Goal: Task Accomplishment & Management: Complete application form

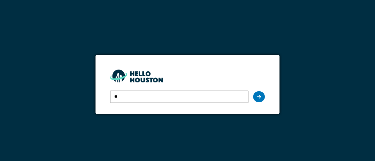
type input "**********"
click at [259, 99] on div at bounding box center [259, 96] width 12 height 11
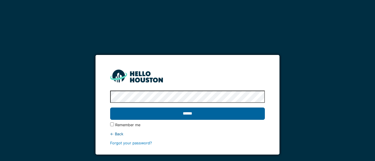
click at [201, 110] on input "******" at bounding box center [187, 114] width 154 height 12
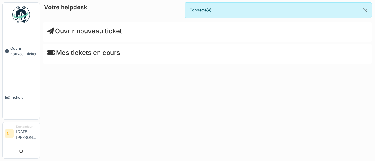
click at [80, 27] on span "Ouvrir nouveau ticket" at bounding box center [84, 31] width 74 height 8
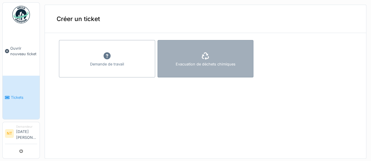
click at [192, 67] on div "Evacuation de déchets chimiques" at bounding box center [205, 65] width 60 height 6
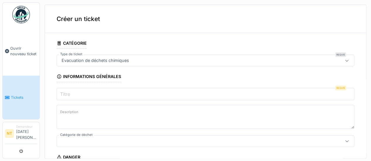
click at [121, 90] on input "Titre" at bounding box center [205, 94] width 297 height 12
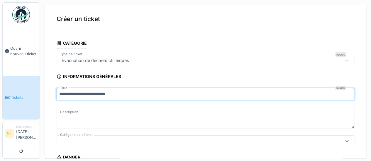
type input "**********"
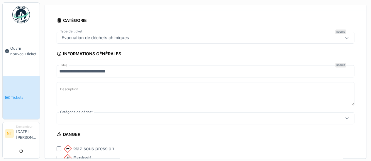
scroll to position [29, 0]
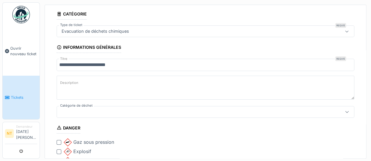
click at [121, 89] on textarea "Description" at bounding box center [205, 88] width 297 height 24
type textarea "**********"
click at [115, 113] on div at bounding box center [188, 112] width 258 height 6
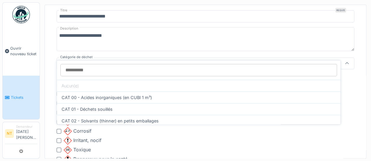
scroll to position [88, 0]
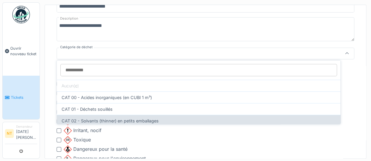
click at [138, 121] on div "CAT 02 - Solvants (thinner) en petits emballages" at bounding box center [198, 121] width 283 height 12
type input "*"
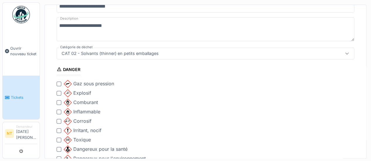
click at [59, 110] on div at bounding box center [59, 112] width 5 height 5
click at [58, 130] on div at bounding box center [59, 131] width 5 height 5
click at [59, 138] on div at bounding box center [59, 140] width 5 height 5
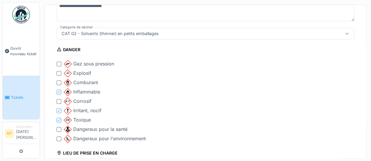
scroll to position [117, 0]
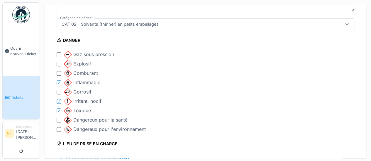
click at [59, 127] on div at bounding box center [59, 129] width 5 height 5
click at [59, 119] on div at bounding box center [59, 120] width 5 height 5
click at [60, 90] on div at bounding box center [59, 92] width 5 height 5
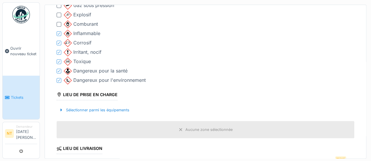
scroll to position [176, 0]
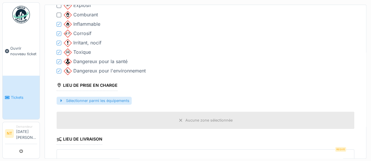
click at [101, 99] on div "Sélectionner parmi les équipements" at bounding box center [94, 101] width 75 height 8
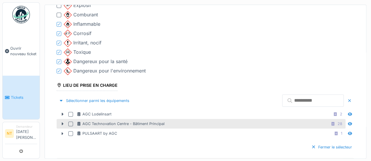
click at [69, 122] on div at bounding box center [70, 124] width 5 height 5
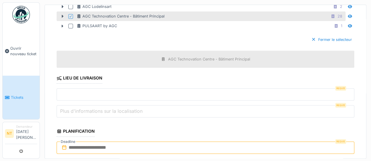
scroll to position [293, 0]
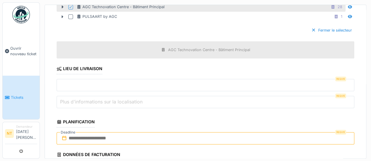
click at [125, 135] on input "text" at bounding box center [205, 138] width 297 height 12
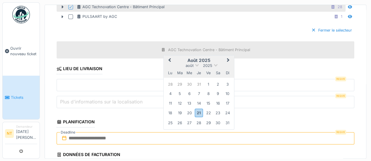
click at [167, 120] on div "25" at bounding box center [170, 123] width 8 height 8
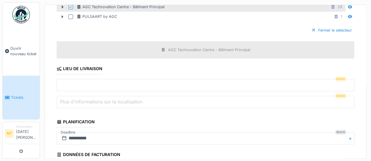
click at [150, 84] on input "text" at bounding box center [205, 85] width 297 height 12
click at [105, 80] on input "text" at bounding box center [205, 85] width 297 height 12
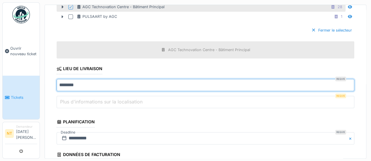
type input "*******"
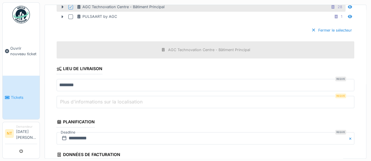
click at [96, 98] on label "Plus d'informations sur la localisation" at bounding box center [101, 101] width 85 height 7
click at [96, 96] on input "Plus d'informations sur la localisation" at bounding box center [205, 102] width 297 height 12
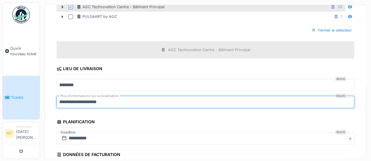
type input "**********"
click at [97, 110] on fieldset "**********" at bounding box center [205, 28] width 297 height 566
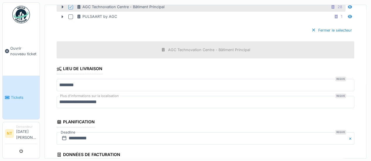
scroll to position [352, 0]
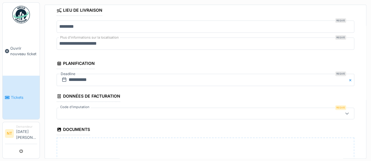
click at [132, 110] on div at bounding box center [188, 113] width 258 height 6
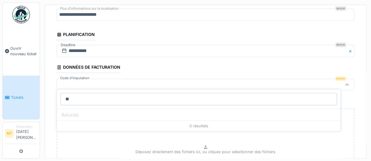
type input "*"
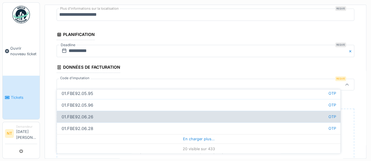
scroll to position [221, 0]
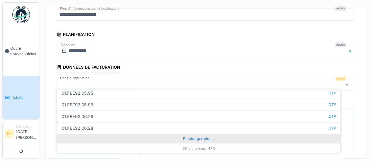
click at [191, 139] on div "En charger plus…" at bounding box center [198, 138] width 283 height 9
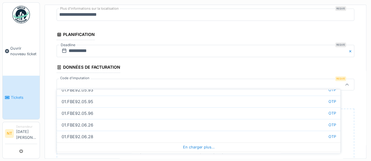
scroll to position [455, 0]
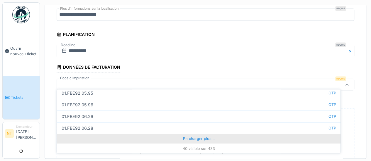
click at [190, 137] on div "En charger plus…" at bounding box center [198, 138] width 283 height 9
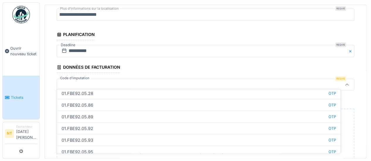
scroll to position [690, 0]
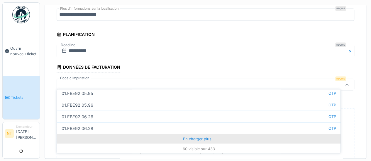
click at [203, 140] on div "En charger plus…" at bounding box center [198, 138] width 283 height 9
click at [184, 137] on div "En charger plus…" at bounding box center [198, 138] width 283 height 9
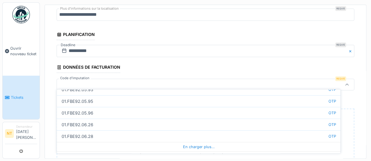
scroll to position [1159, 0]
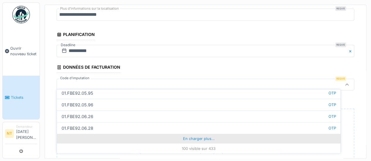
click at [201, 141] on div "En charger plus…" at bounding box center [198, 138] width 283 height 9
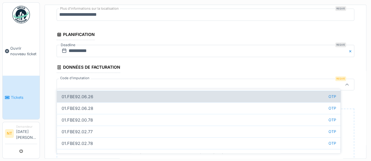
scroll to position [1188, 0]
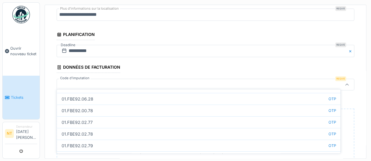
click at [102, 79] on div at bounding box center [205, 85] width 297 height 12
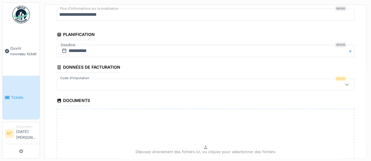
click at [102, 81] on div at bounding box center [188, 84] width 258 height 6
type input "*"
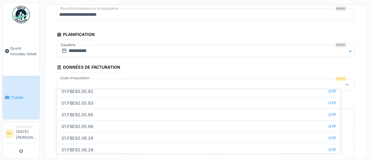
scroll to position [221, 0]
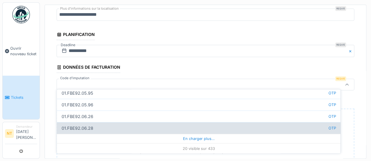
click at [191, 136] on div "En charger plus…" at bounding box center [198, 138] width 283 height 9
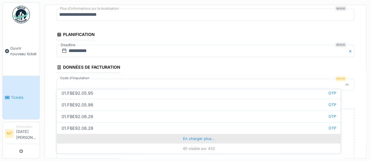
click at [203, 137] on div "En charger plus…" at bounding box center [198, 138] width 283 height 9
click at [191, 137] on div "En charger plus…" at bounding box center [198, 138] width 283 height 9
click at [196, 136] on div "En charger plus…" at bounding box center [198, 138] width 283 height 9
click at [195, 135] on div "En charger plus…" at bounding box center [198, 138] width 283 height 9
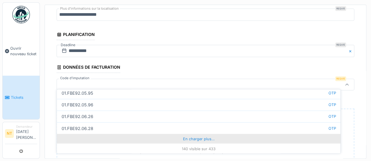
click at [192, 137] on div "En charger plus…" at bounding box center [198, 138] width 283 height 9
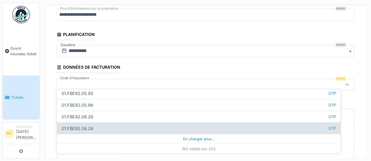
click at [195, 139] on div "En charger plus…" at bounding box center [198, 138] width 283 height 9
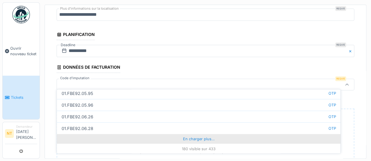
click at [195, 137] on div "En charger plus…" at bounding box center [198, 138] width 283 height 9
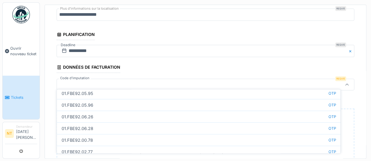
scroll to position [2097, 0]
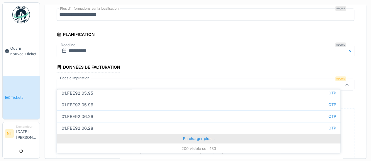
click at [196, 139] on div "En charger plus…" at bounding box center [198, 138] width 283 height 9
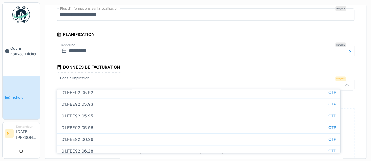
scroll to position [2566, 0]
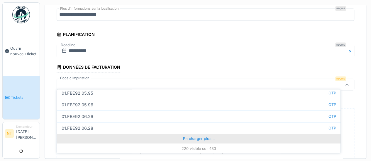
click at [195, 137] on div "En charger plus…" at bounding box center [198, 138] width 283 height 9
click at [194, 135] on div "En charger plus…" at bounding box center [198, 138] width 283 height 9
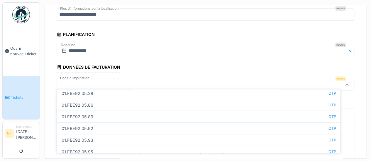
scroll to position [3035, 0]
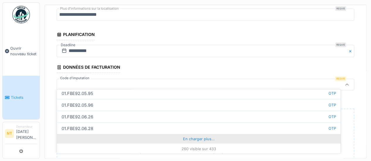
click at [193, 140] on div "En charger plus…" at bounding box center [198, 138] width 283 height 9
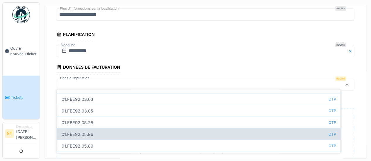
scroll to position [3269, 0]
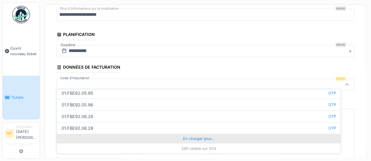
click at [192, 136] on div "En charger plus…" at bounding box center [198, 138] width 283 height 9
click at [193, 137] on div "En charger plus…" at bounding box center [198, 138] width 283 height 9
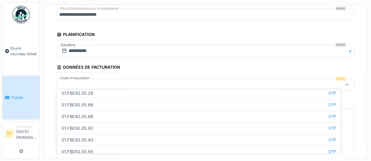
scroll to position [3738, 0]
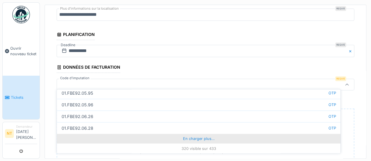
click at [194, 137] on div "En charger plus…" at bounding box center [198, 138] width 283 height 9
click at [190, 139] on div "En charger plus…" at bounding box center [198, 138] width 283 height 9
click at [193, 136] on div "En charger plus…" at bounding box center [198, 138] width 283 height 9
click at [193, 139] on div "En charger plus…" at bounding box center [198, 138] width 283 height 9
click at [194, 138] on div "En charger plus…" at bounding box center [198, 138] width 283 height 9
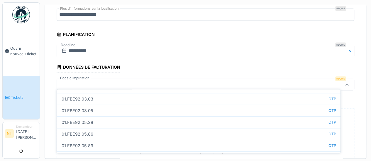
scroll to position [4911, 0]
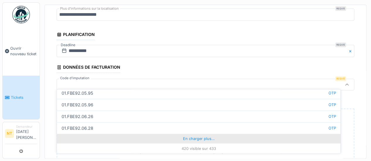
click at [191, 137] on div "En charger plus…" at bounding box center [198, 138] width 283 height 9
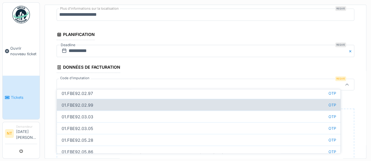
scroll to position [5048, 0]
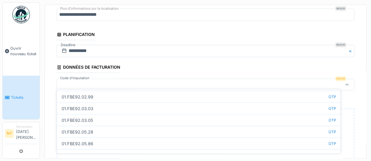
click at [89, 81] on div at bounding box center [188, 84] width 258 height 6
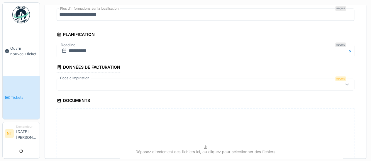
click at [102, 81] on div at bounding box center [188, 84] width 258 height 6
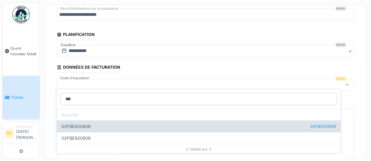
type input "***"
click at [96, 125] on div "02FBE920609 02FBE920609" at bounding box center [198, 127] width 283 height 12
type input "**"
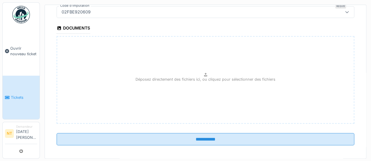
scroll to position [2, 0]
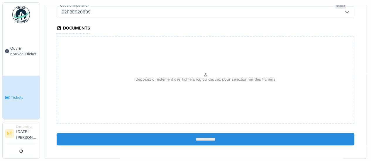
click at [206, 136] on input "**********" at bounding box center [205, 139] width 297 height 12
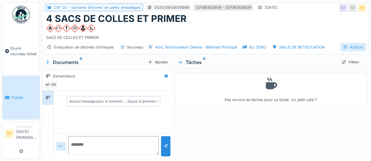
click at [343, 48] on icon at bounding box center [345, 47] width 5 height 4
click at [337, 60] on div "Fiche d'évacuation" at bounding box center [333, 60] width 46 height 9
